Goal: Navigation & Orientation: Find specific page/section

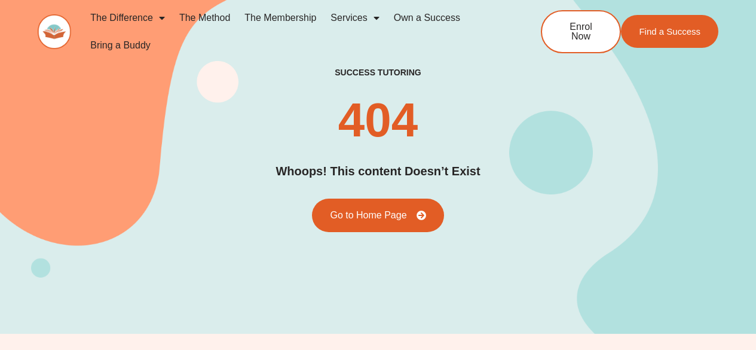
click at [259, 19] on link "The Membership" at bounding box center [280, 17] width 86 height 27
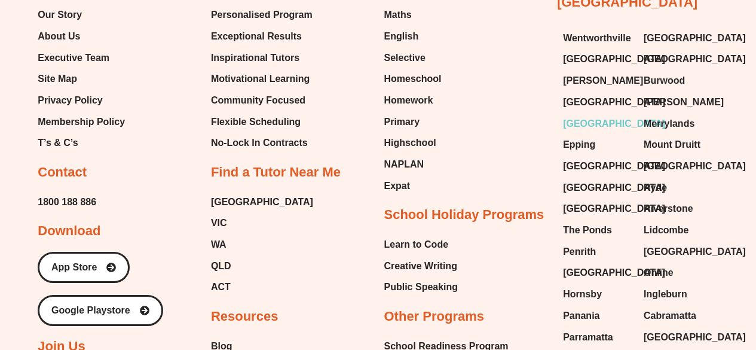
scroll to position [3030, 0]
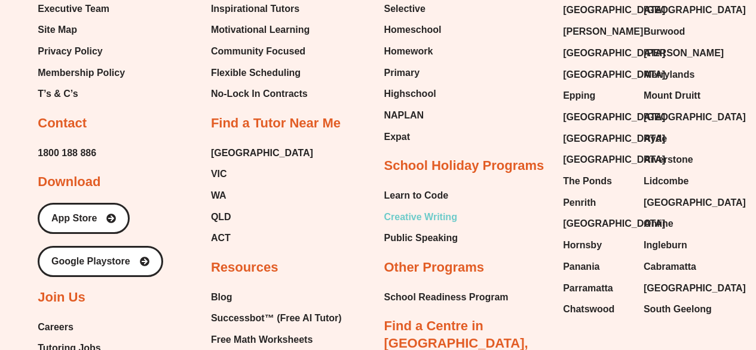
click at [400, 208] on span "Creative Writing" at bounding box center [420, 217] width 73 height 18
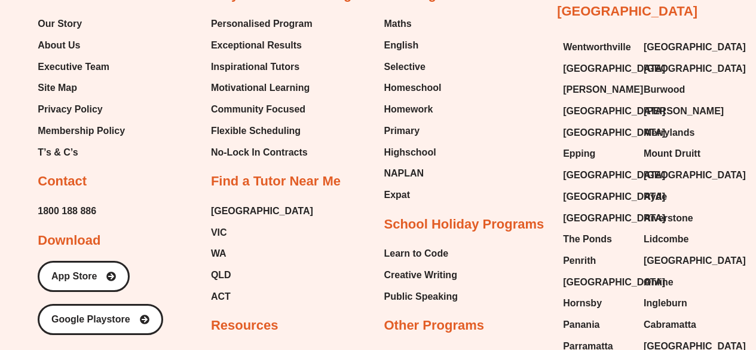
scroll to position [620, 0]
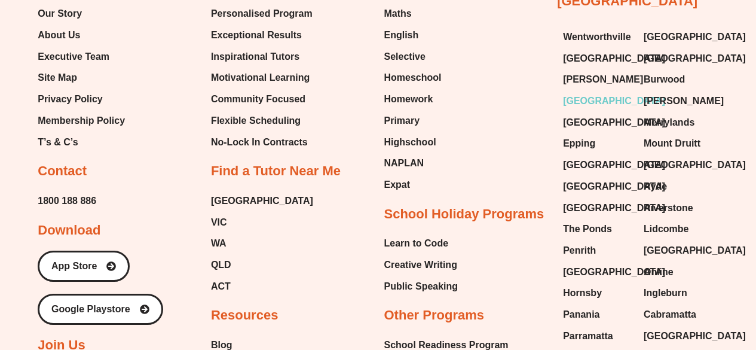
click at [583, 92] on span "[GEOGRAPHIC_DATA]" at bounding box center [614, 101] width 102 height 18
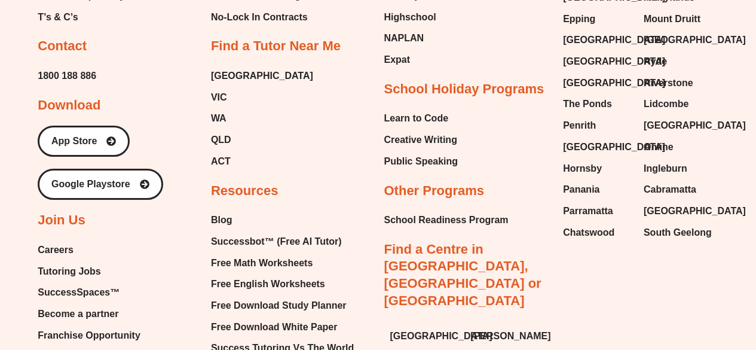
scroll to position [1849, 0]
click at [420, 153] on span "Public Speaking" at bounding box center [421, 162] width 74 height 18
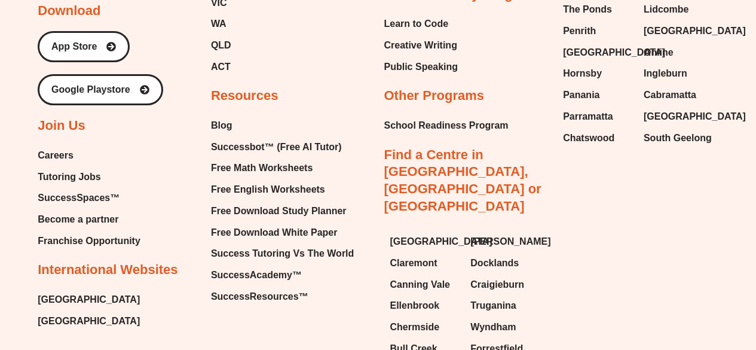
scroll to position [3366, 0]
click at [252, 155] on span "Successbot™ (Free AI Tutor)" at bounding box center [276, 146] width 131 height 18
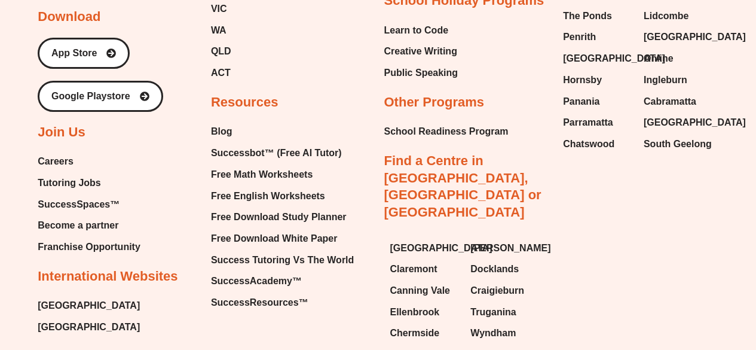
scroll to position [3006, 0]
click at [48, 180] on span "Tutoring Jobs" at bounding box center [69, 183] width 63 height 18
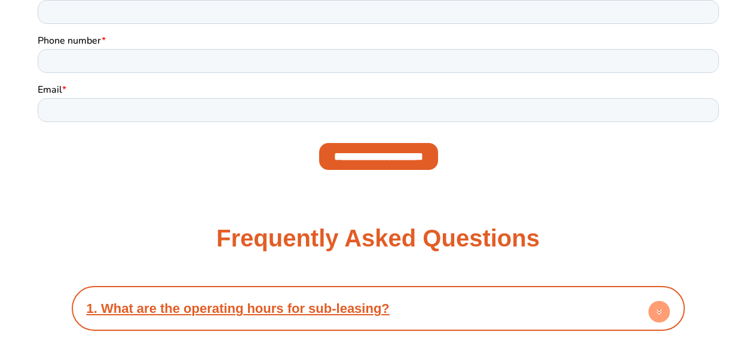
scroll to position [1626, 0]
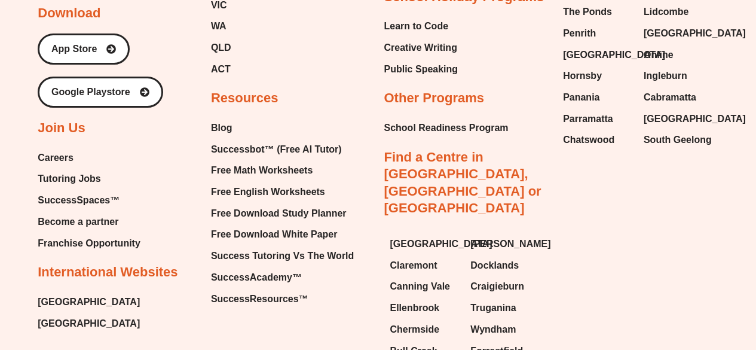
click at [68, 188] on span "Tutoring Jobs" at bounding box center [69, 179] width 63 height 18
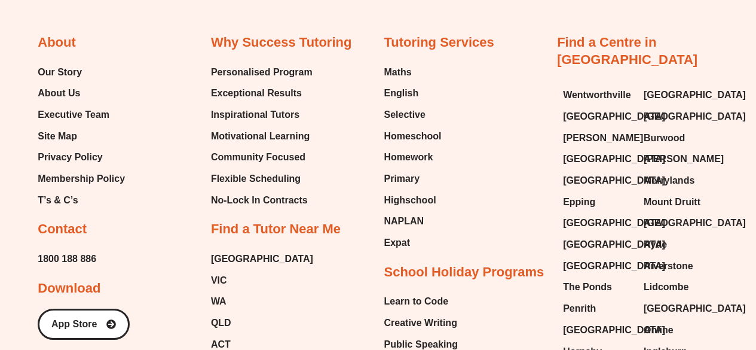
scroll to position [1663, 0]
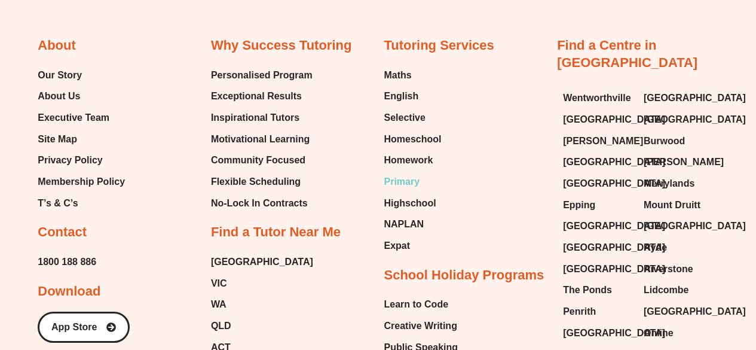
click at [402, 173] on span "Primary" at bounding box center [402, 182] width 36 height 18
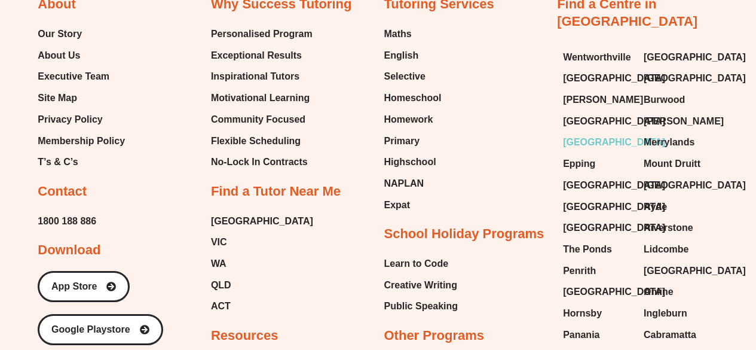
scroll to position [3450, 0]
